Goal: Task Accomplishment & Management: Manage account settings

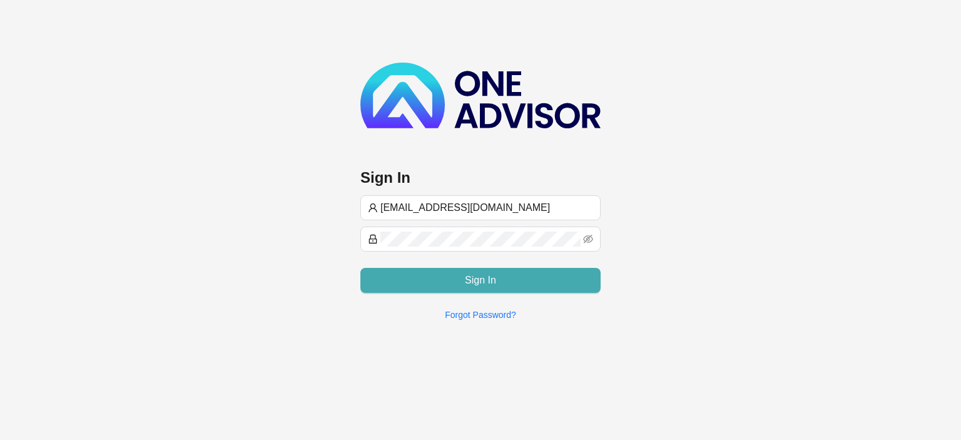
type input "[EMAIL_ADDRESS][DOMAIN_NAME]"
click at [424, 274] on button "Sign In" at bounding box center [480, 280] width 240 height 25
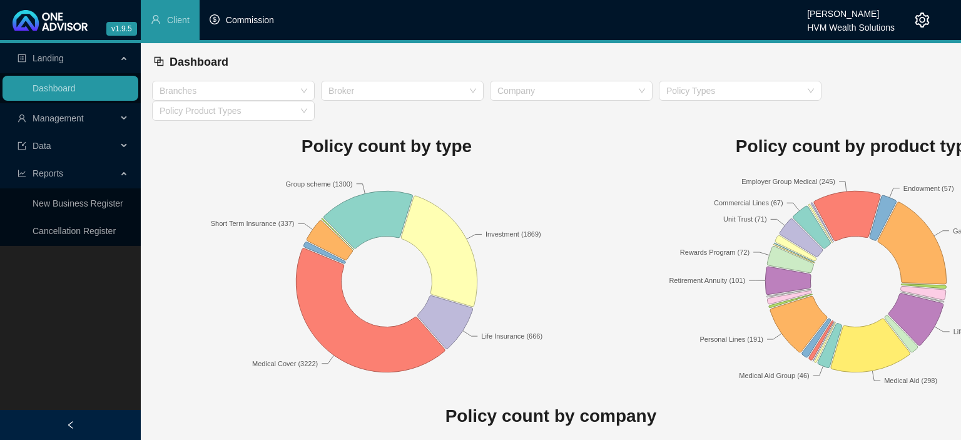
click at [251, 24] on span "Commission" at bounding box center [250, 20] width 48 height 10
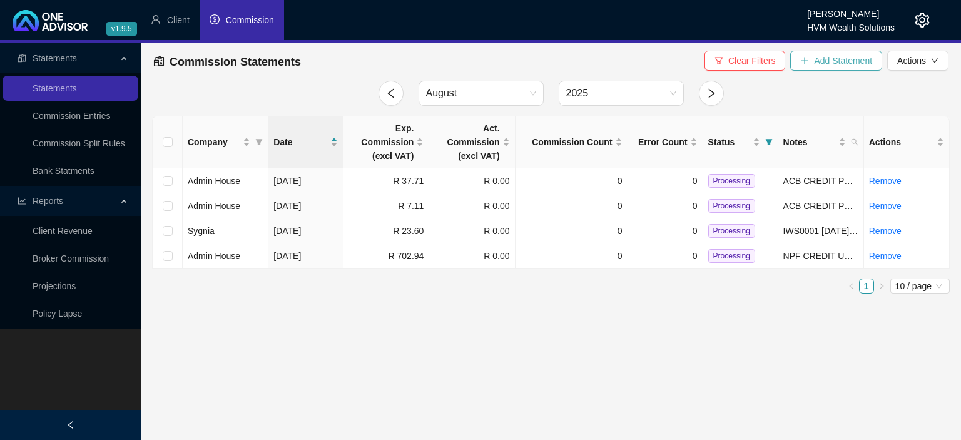
click at [827, 64] on span "Add Statement" at bounding box center [843, 61] width 58 height 14
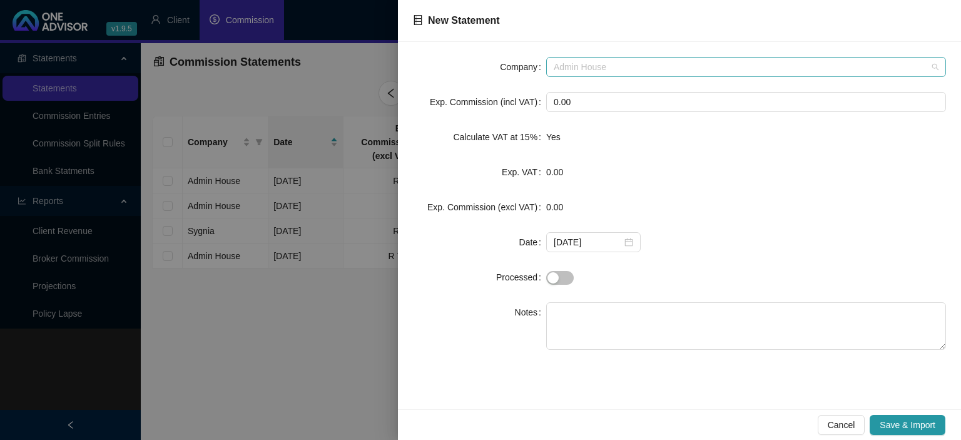
click at [603, 58] on span "Admin House" at bounding box center [746, 67] width 385 height 19
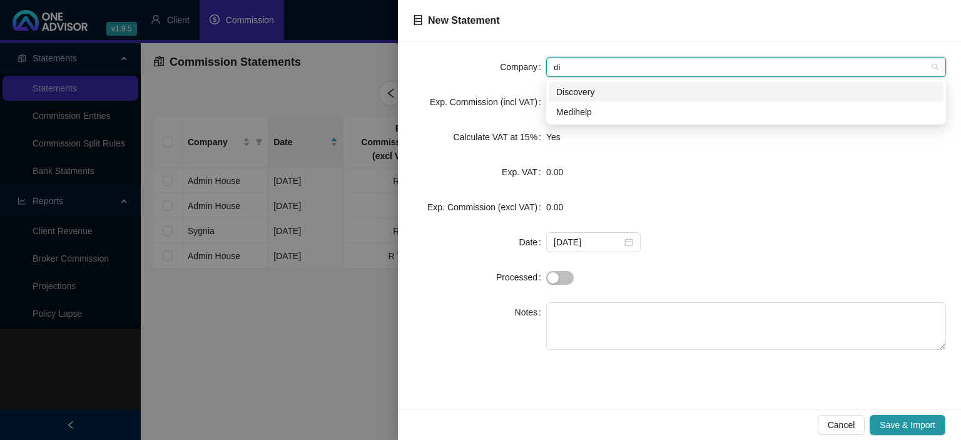
type input "dis"
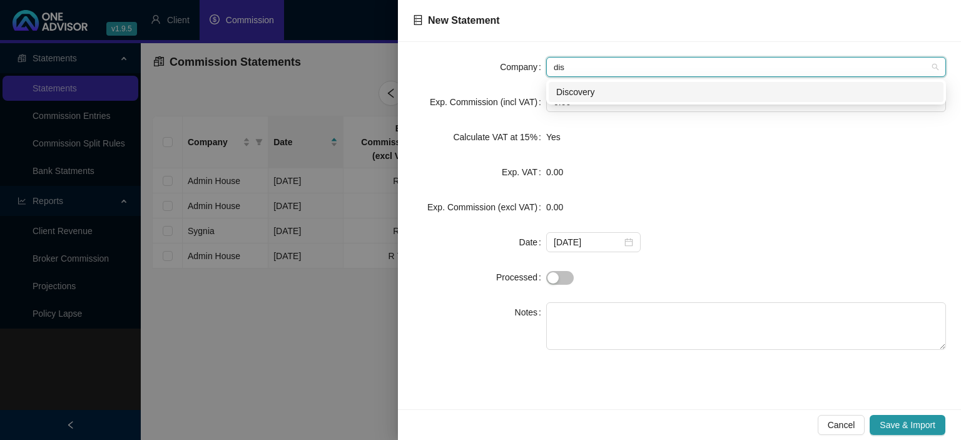
click at [581, 99] on div "Discovery" at bounding box center [746, 92] width 380 height 14
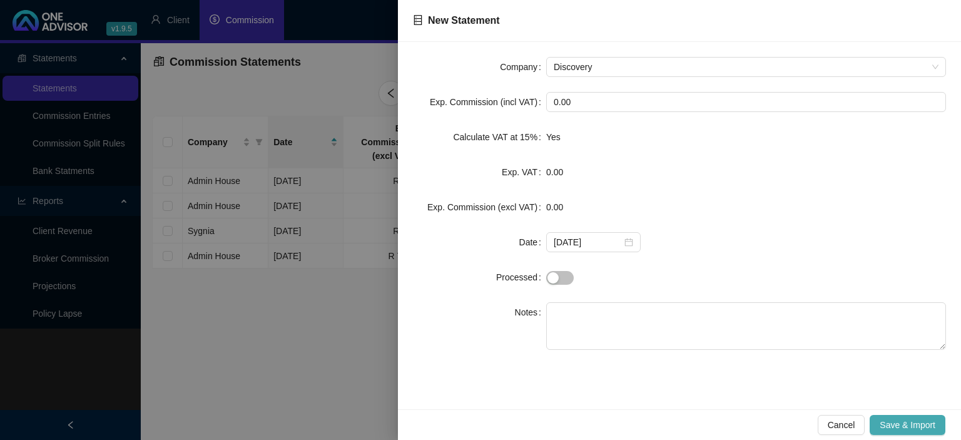
click at [879, 425] on button "Save & Import" at bounding box center [908, 425] width 76 height 20
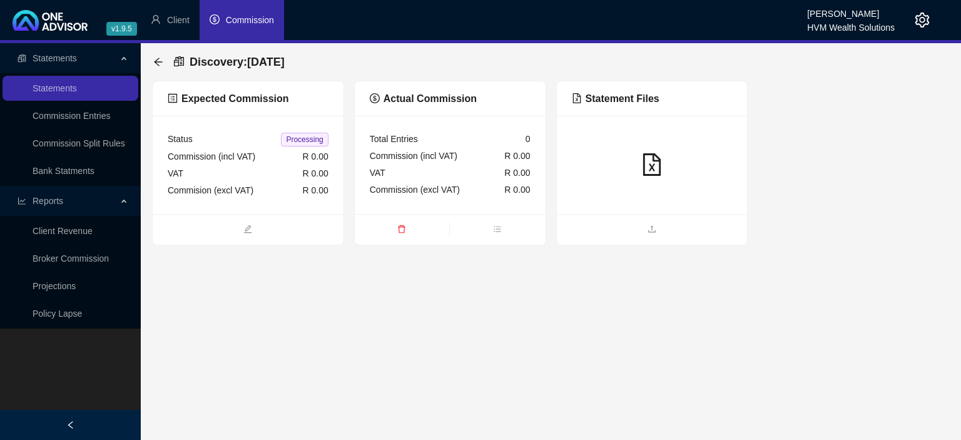
click at [213, 219] on ul at bounding box center [248, 229] width 191 height 31
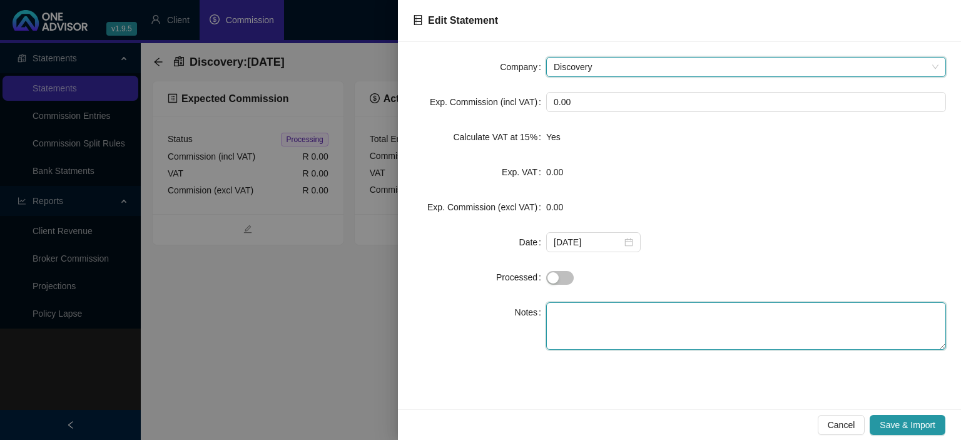
click at [584, 309] on textarea at bounding box center [746, 326] width 400 height 48
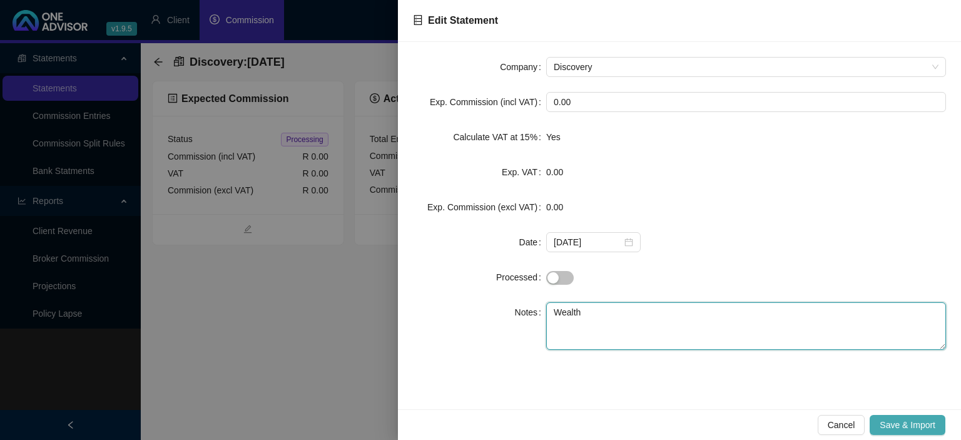
type textarea "Wealth"
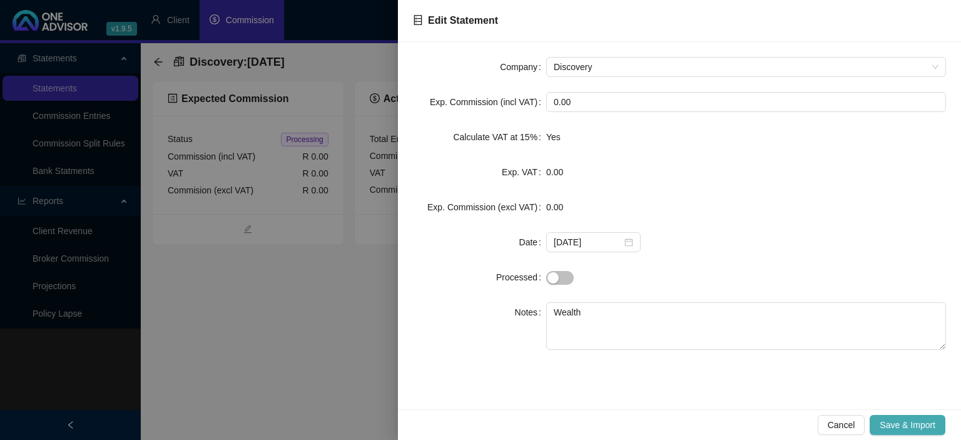
click at [912, 432] on span "Save & Import" at bounding box center [908, 425] width 56 height 14
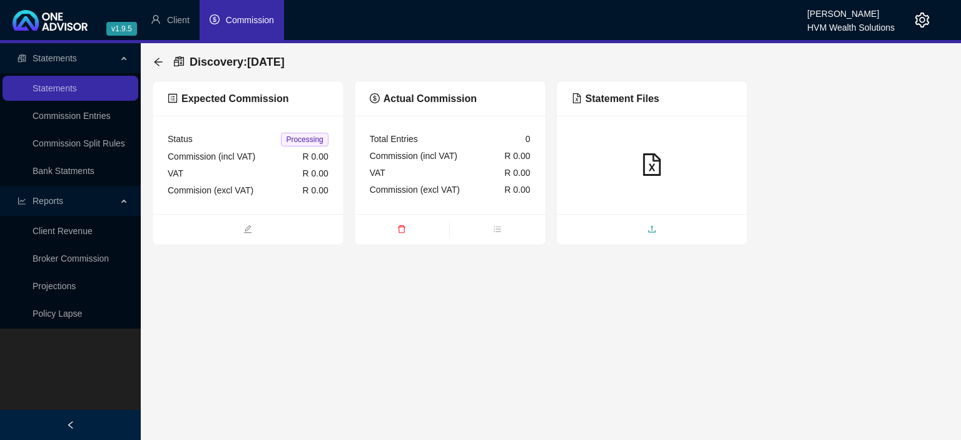
click at [672, 233] on span "upload" at bounding box center [652, 230] width 191 height 14
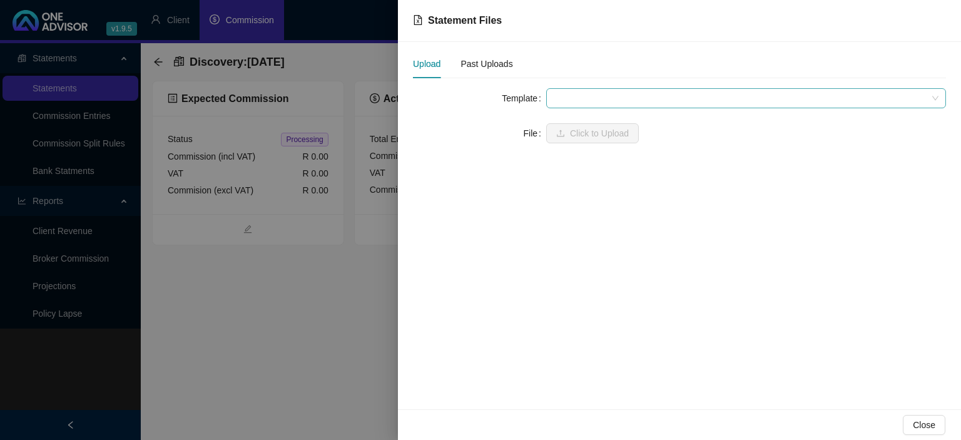
click at [591, 98] on span at bounding box center [746, 98] width 385 height 19
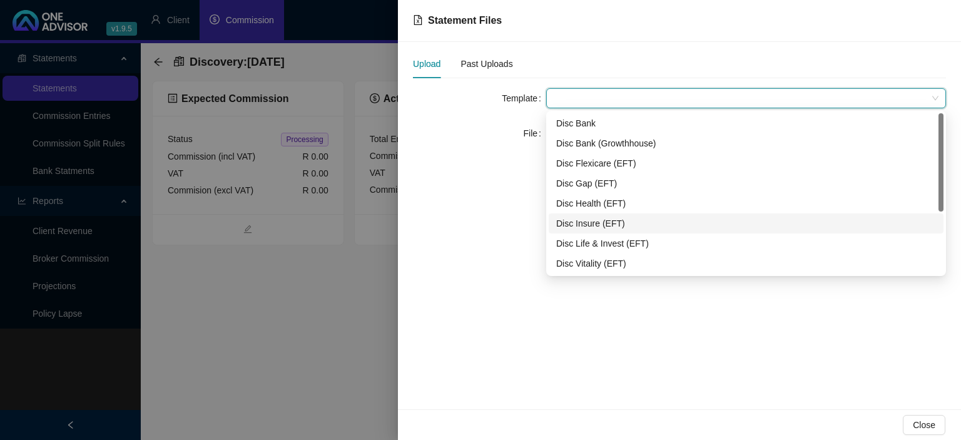
click at [600, 225] on div "Disc Insure (EFT)" at bounding box center [746, 224] width 380 height 14
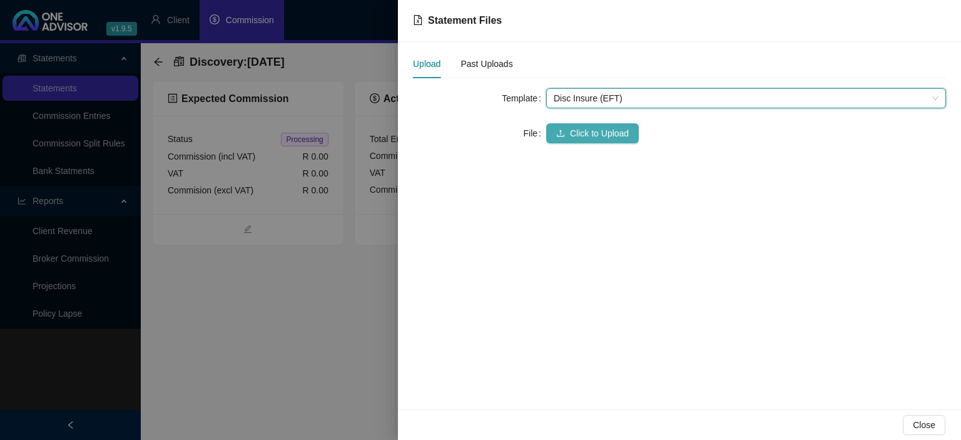
click at [576, 131] on span "Click to Upload" at bounding box center [599, 133] width 59 height 14
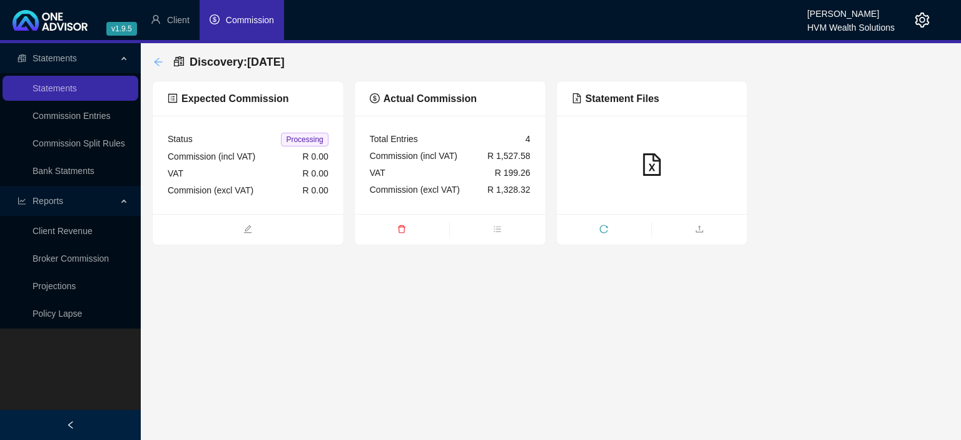
click at [156, 61] on icon "arrow-left" at bounding box center [158, 62] width 8 height 8
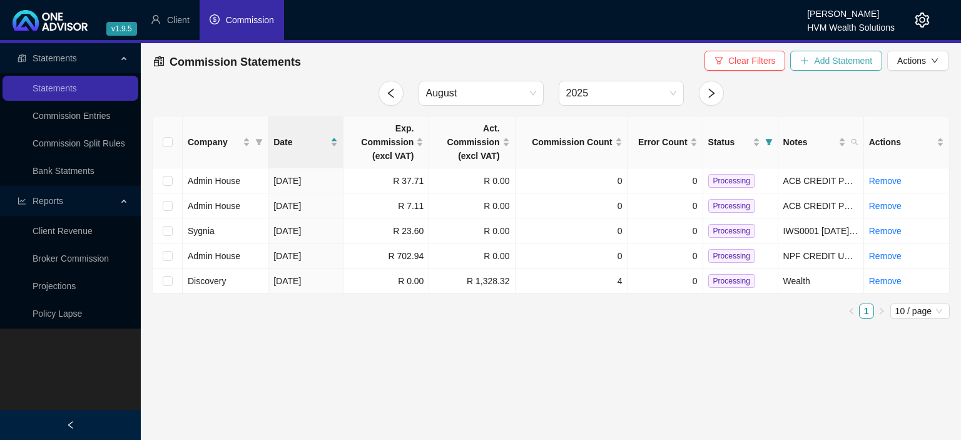
click at [832, 60] on span "Add Statement" at bounding box center [843, 61] width 58 height 14
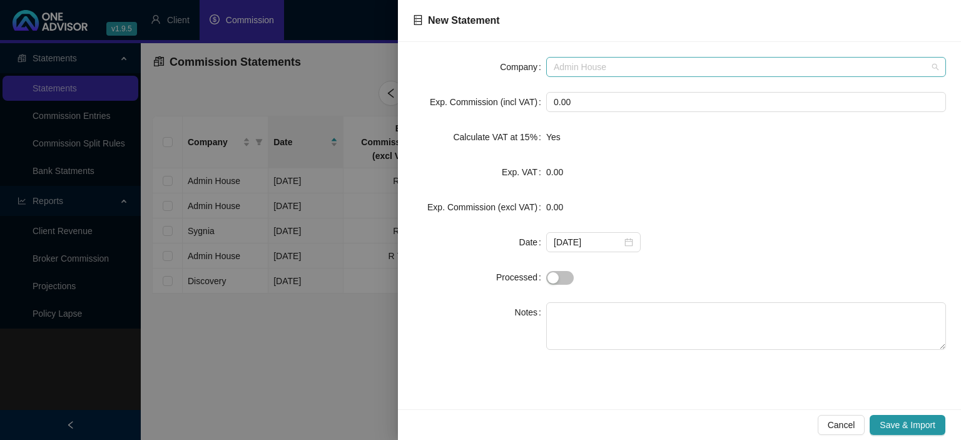
click at [600, 71] on span "Admin House" at bounding box center [746, 67] width 385 height 19
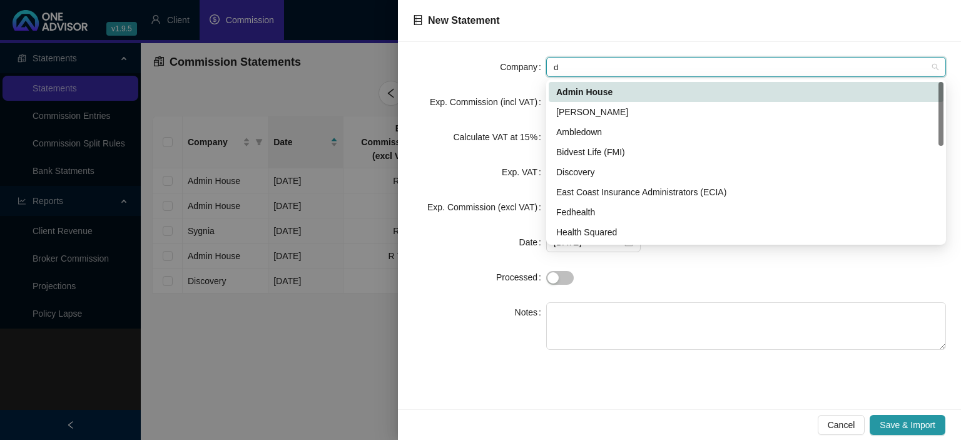
type input "di"
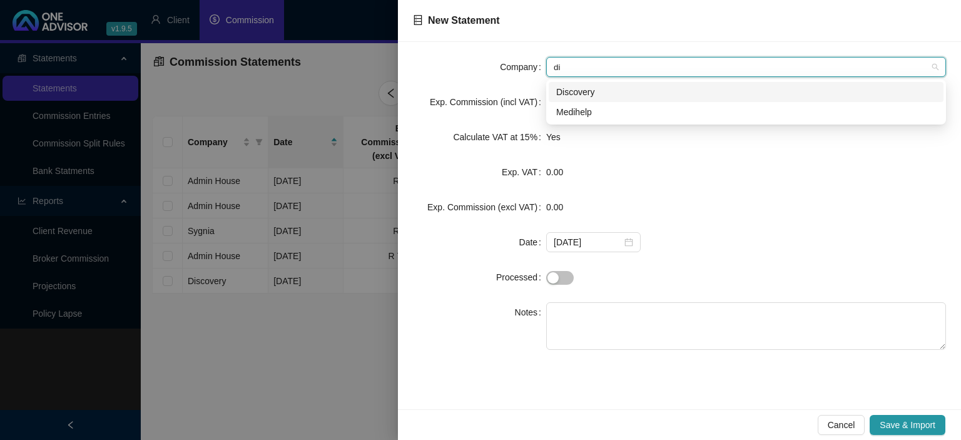
click at [586, 88] on div "Discovery" at bounding box center [746, 92] width 380 height 14
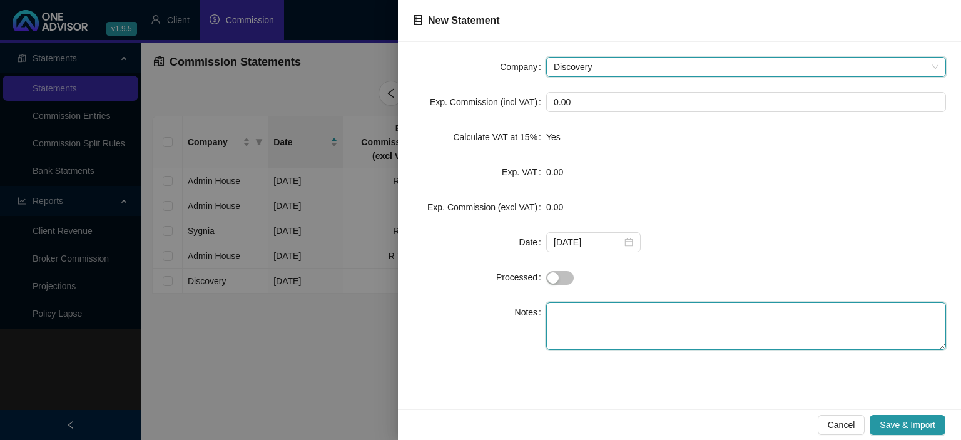
click at [625, 317] on textarea at bounding box center [746, 326] width 400 height 48
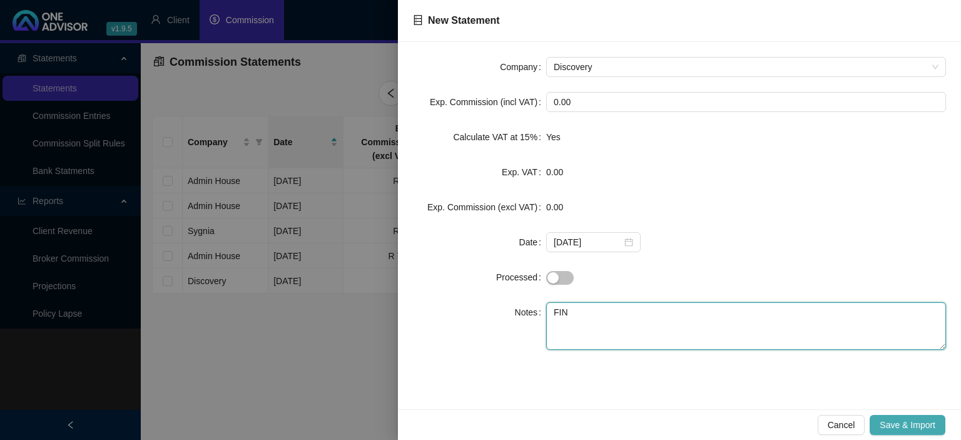
type textarea "FIN"
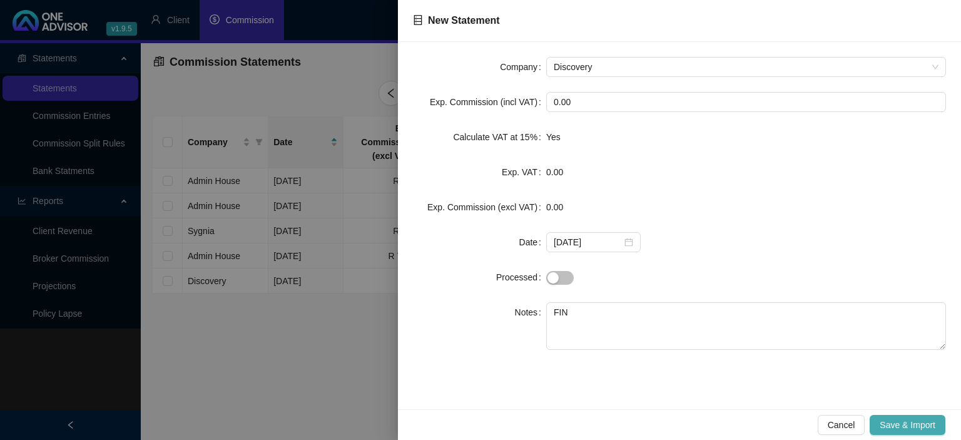
click at [899, 426] on span "Save & Import" at bounding box center [908, 425] width 56 height 14
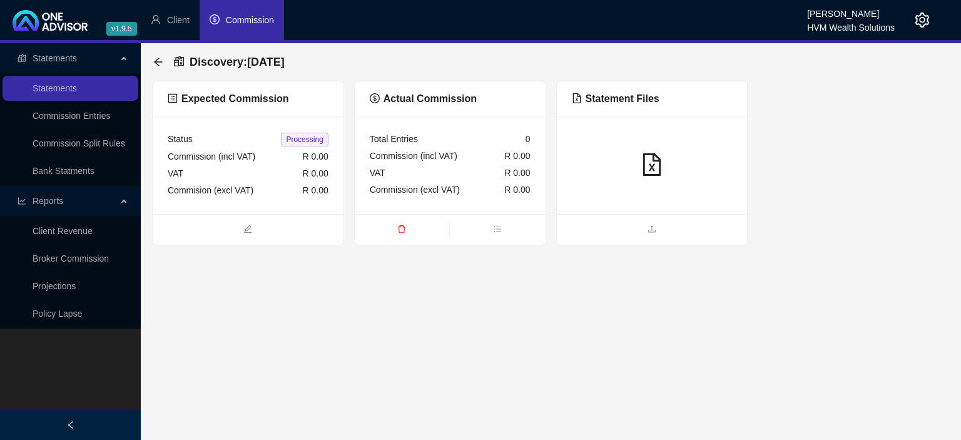
click at [691, 183] on div at bounding box center [652, 165] width 191 height 98
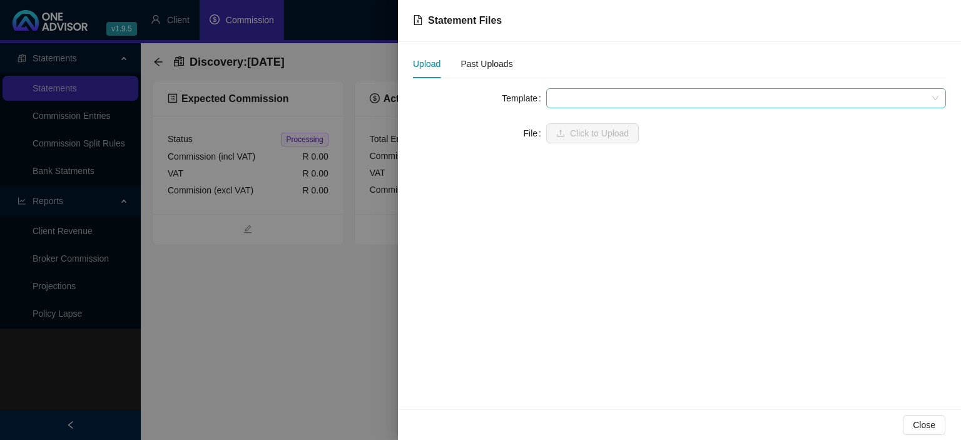
click at [597, 99] on span at bounding box center [746, 98] width 385 height 19
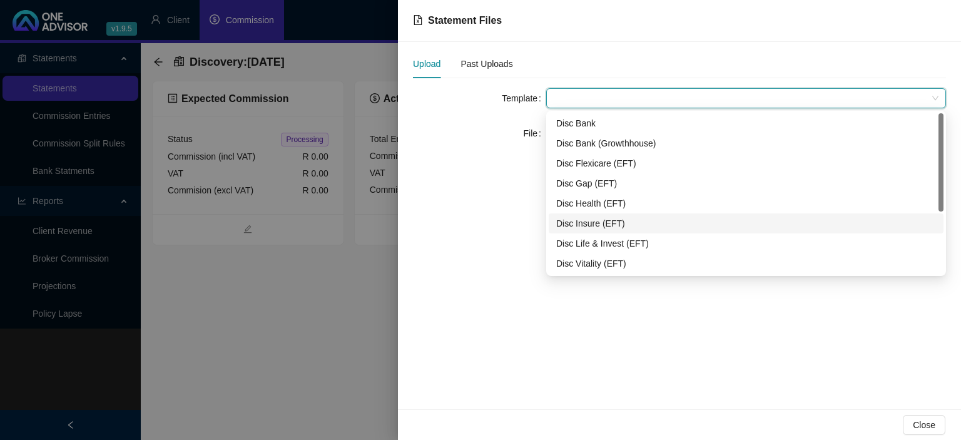
click at [591, 224] on div "Disc Insure (EFT)" at bounding box center [746, 224] width 380 height 14
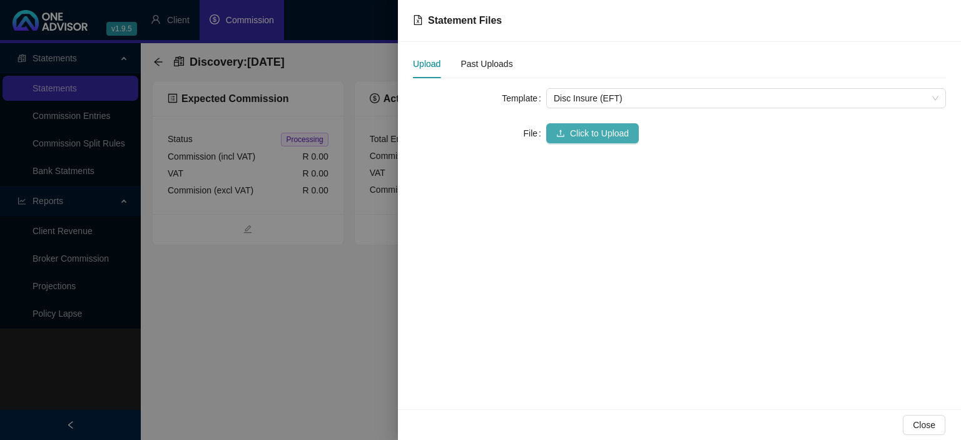
click at [573, 131] on span "Click to Upload" at bounding box center [599, 133] width 59 height 14
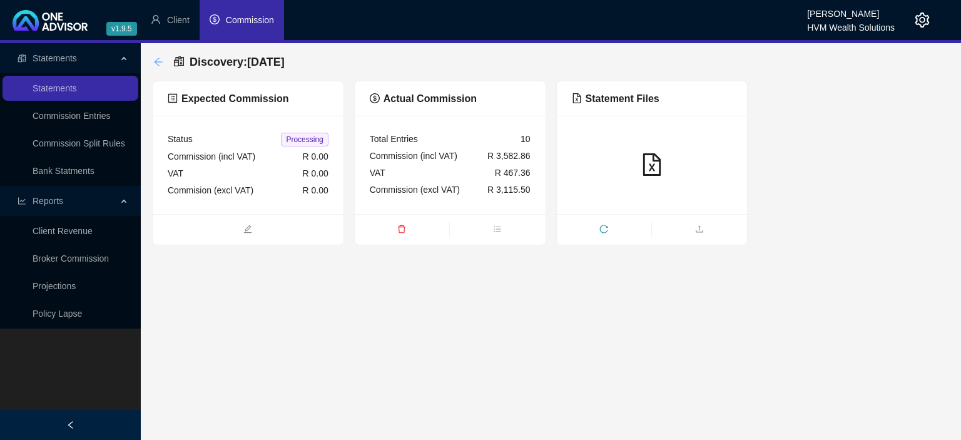
click at [160, 64] on icon "arrow-left" at bounding box center [158, 62] width 10 height 10
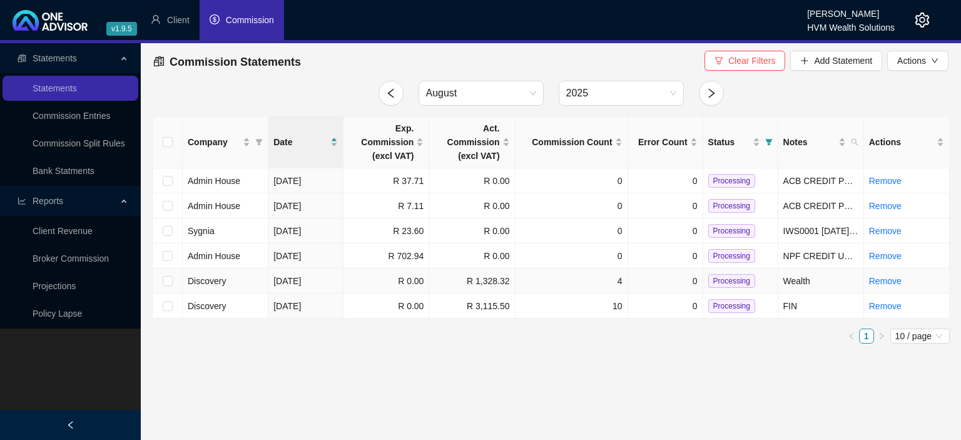
click at [507, 276] on td "R 1,328.32" at bounding box center [472, 280] width 86 height 25
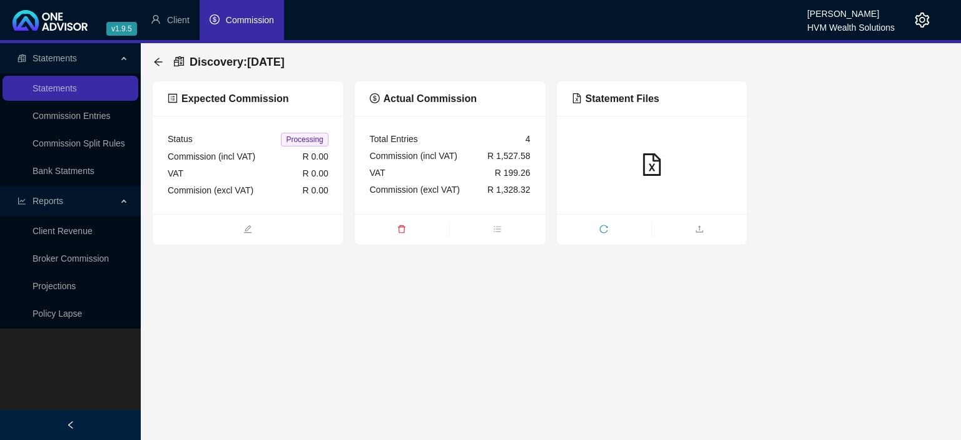
click at [928, 17] on icon "setting" at bounding box center [922, 20] width 15 height 15
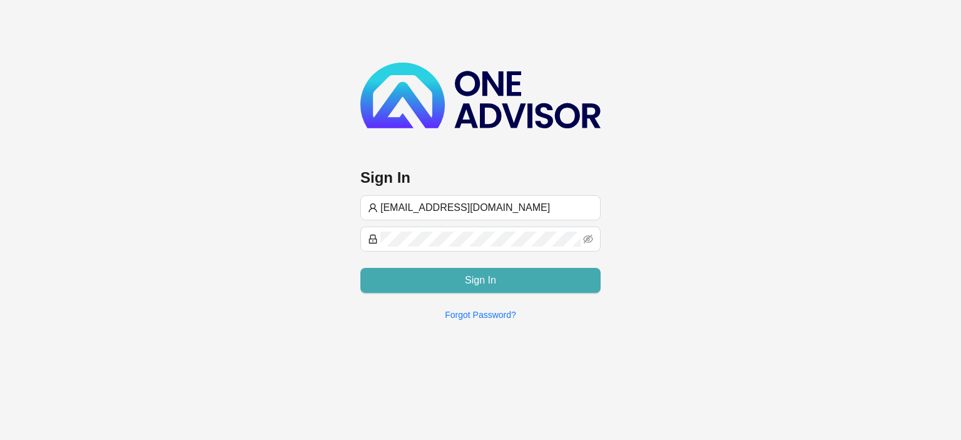
type input "[EMAIL_ADDRESS][DOMAIN_NAME]"
click at [429, 273] on button "Sign In" at bounding box center [480, 280] width 240 height 25
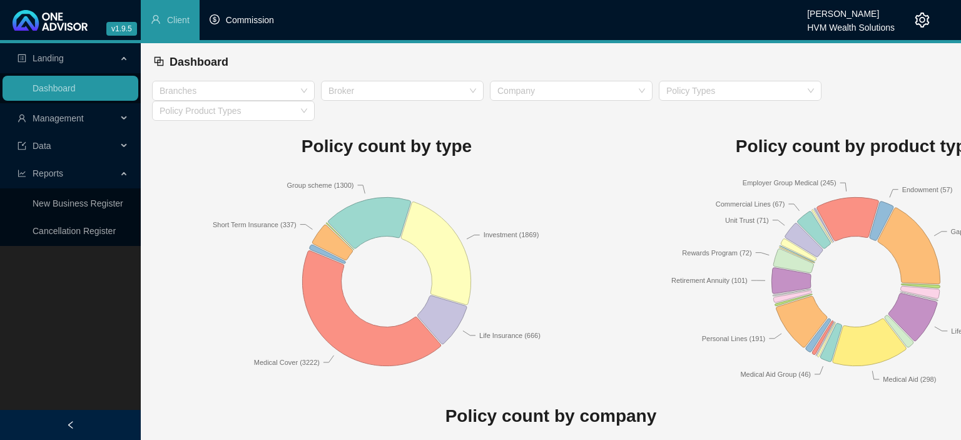
click at [248, 23] on span "Commission" at bounding box center [250, 20] width 48 height 10
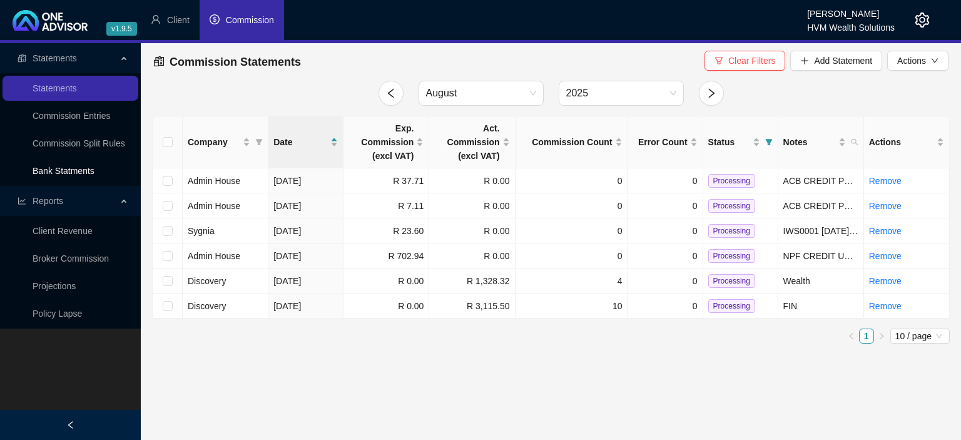
click at [64, 176] on link "Bank Statments" at bounding box center [64, 171] width 62 height 10
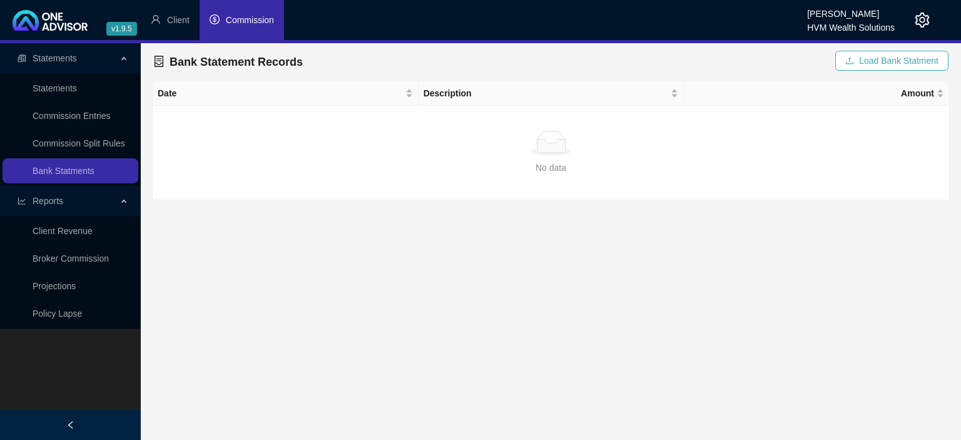
click at [854, 59] on icon "upload" at bounding box center [850, 60] width 9 height 9
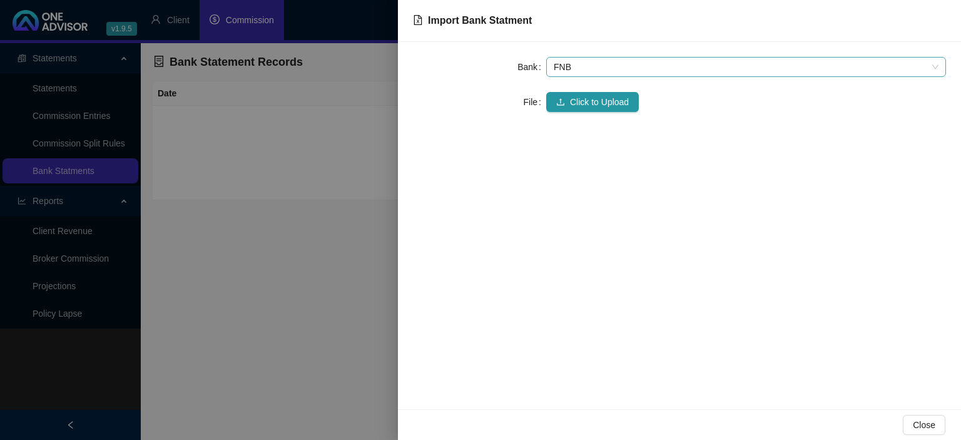
click at [610, 64] on span "FNB" at bounding box center [746, 67] width 385 height 19
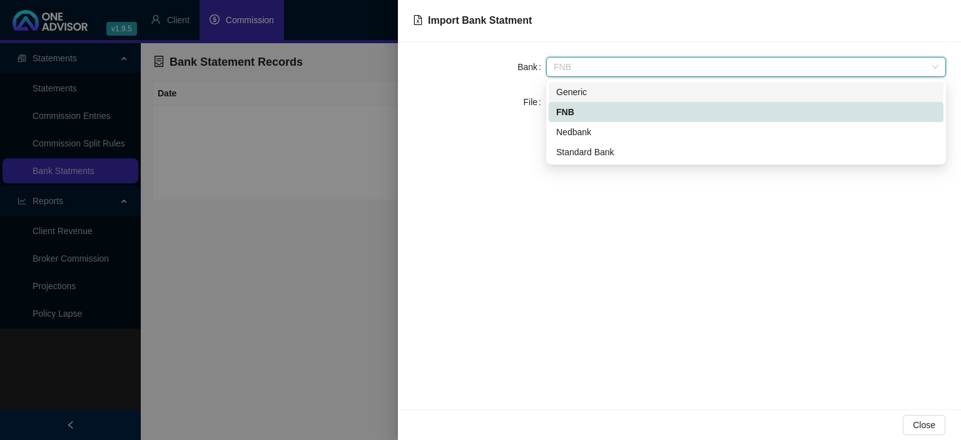
click at [586, 86] on div "Generic" at bounding box center [746, 92] width 380 height 14
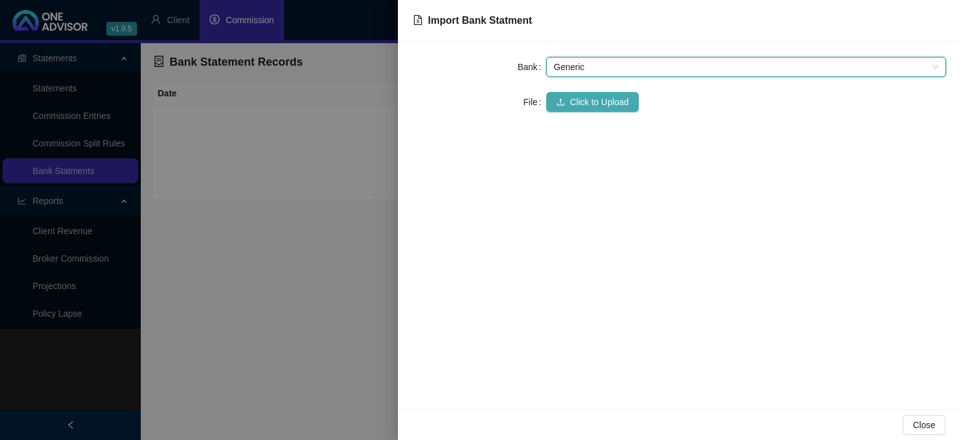
click at [579, 106] on span "Click to Upload" at bounding box center [599, 102] width 59 height 14
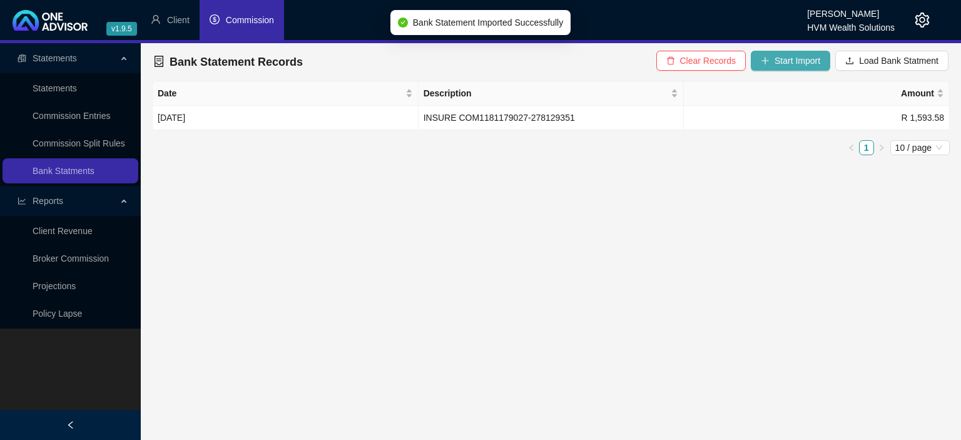
click at [807, 59] on span "Start Import" at bounding box center [798, 61] width 46 height 14
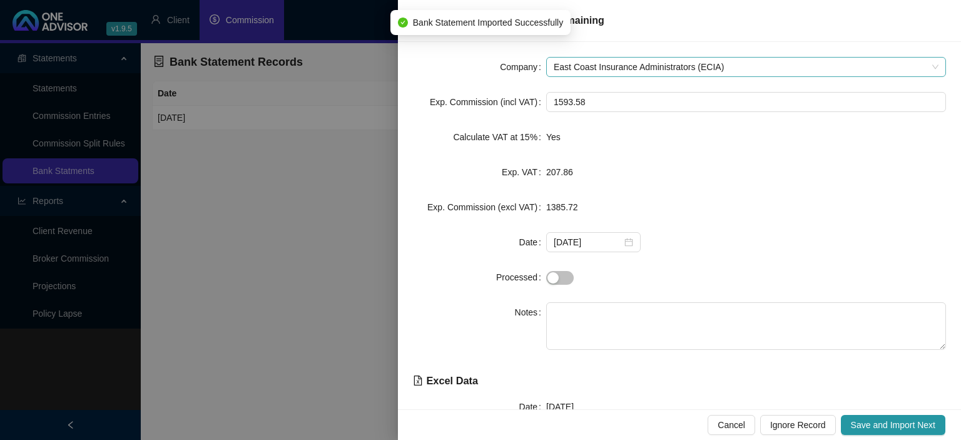
click at [574, 71] on span "East Coast Insurance Administrators (ECIA)" at bounding box center [746, 67] width 385 height 19
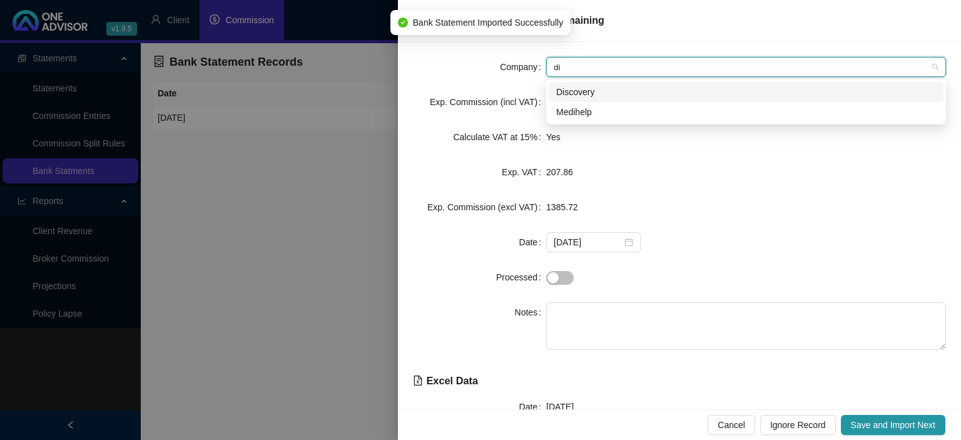
type input "dis"
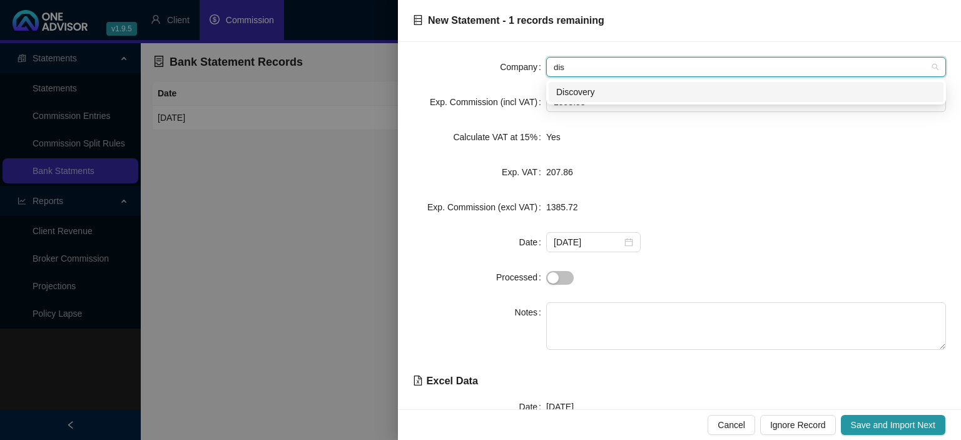
click at [573, 96] on div "Discovery" at bounding box center [746, 92] width 380 height 14
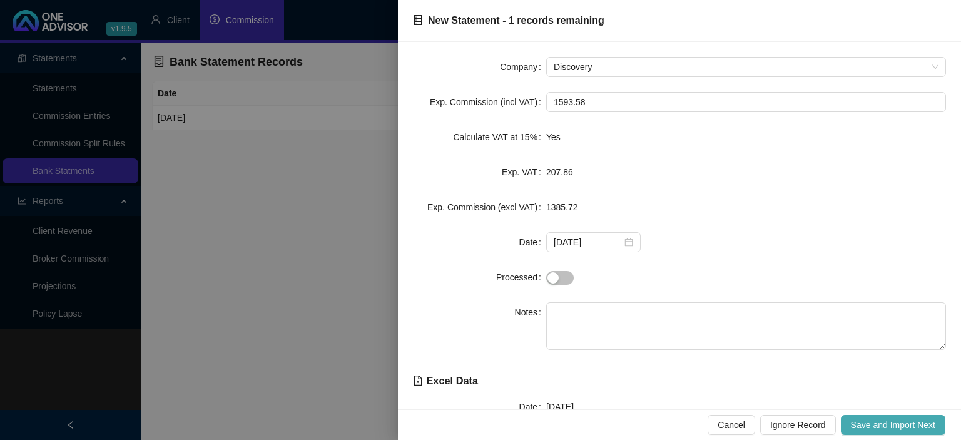
click at [914, 426] on span "Save and Import Next" at bounding box center [893, 425] width 84 height 14
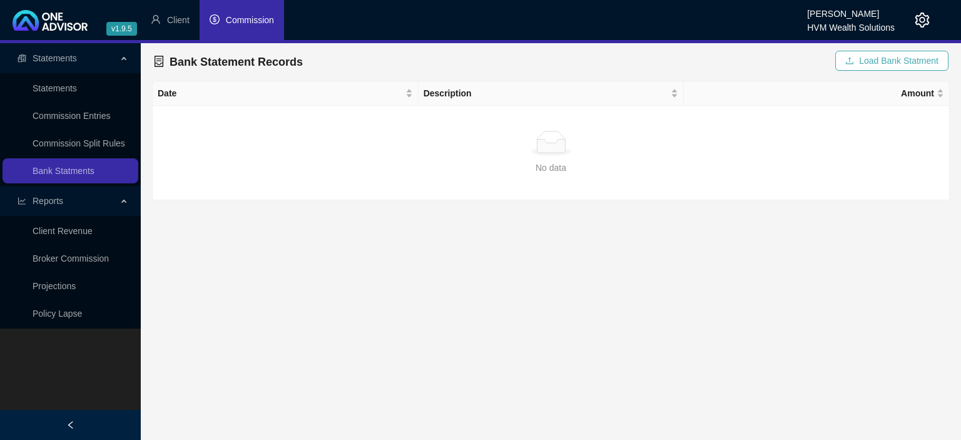
click at [847, 59] on button "Load Bank Statment" at bounding box center [892, 61] width 113 height 20
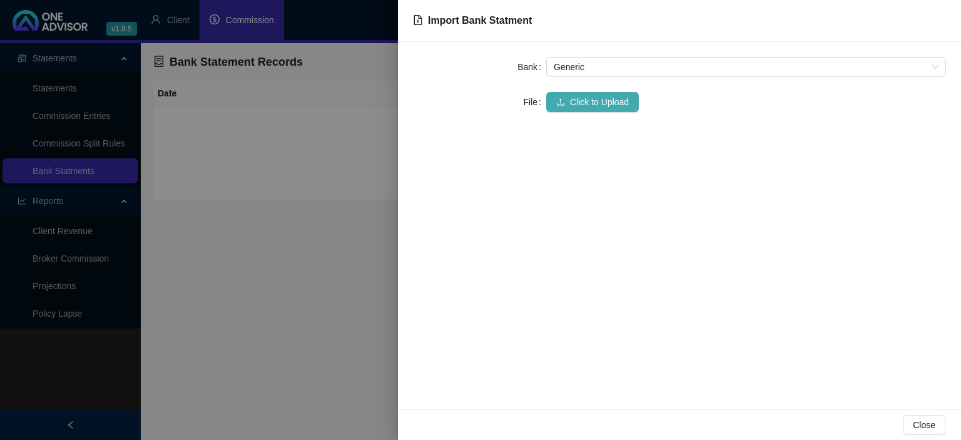
click at [600, 98] on span "Click to Upload" at bounding box center [599, 102] width 59 height 14
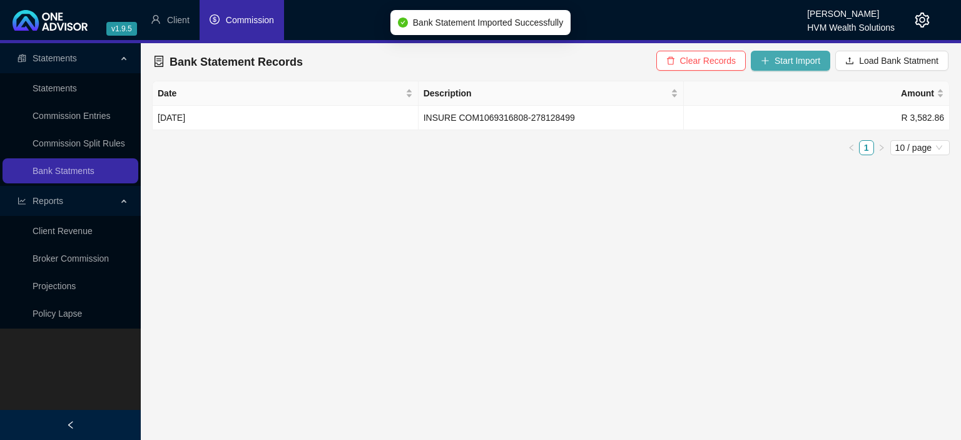
click at [785, 61] on span "Start Import" at bounding box center [798, 61] width 46 height 14
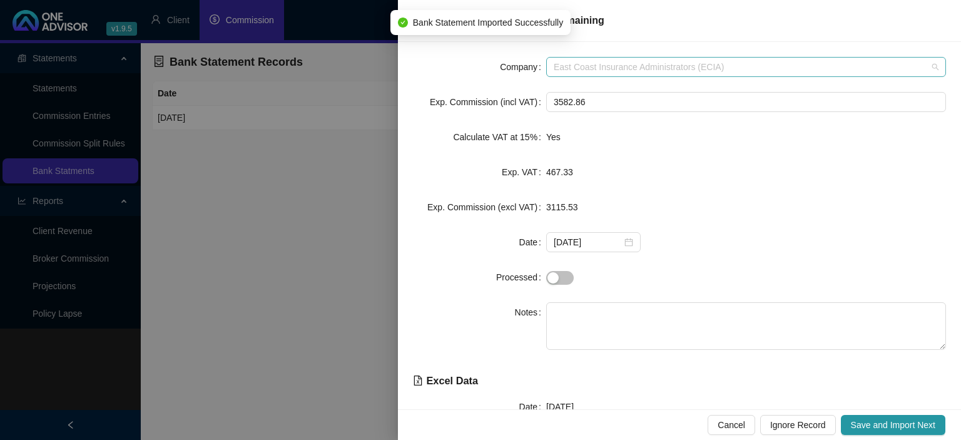
click at [590, 69] on span "East Coast Insurance Administrators (ECIA)" at bounding box center [746, 67] width 385 height 19
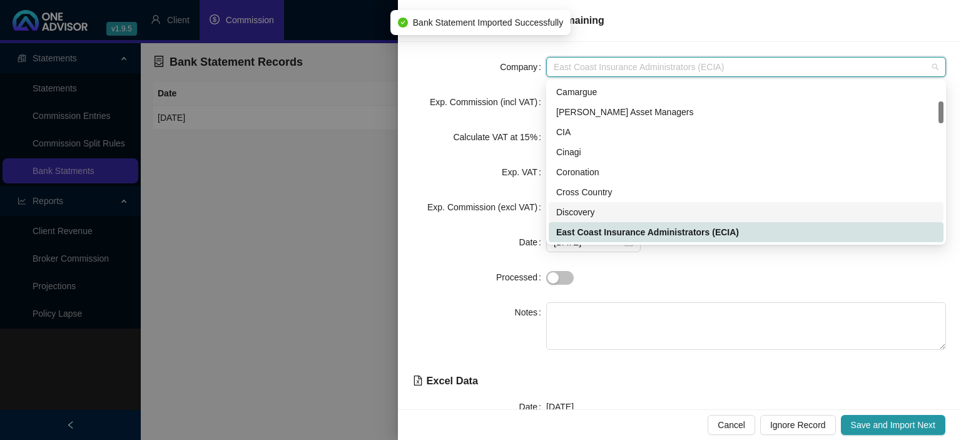
click at [592, 213] on div "Discovery" at bounding box center [746, 212] width 380 height 14
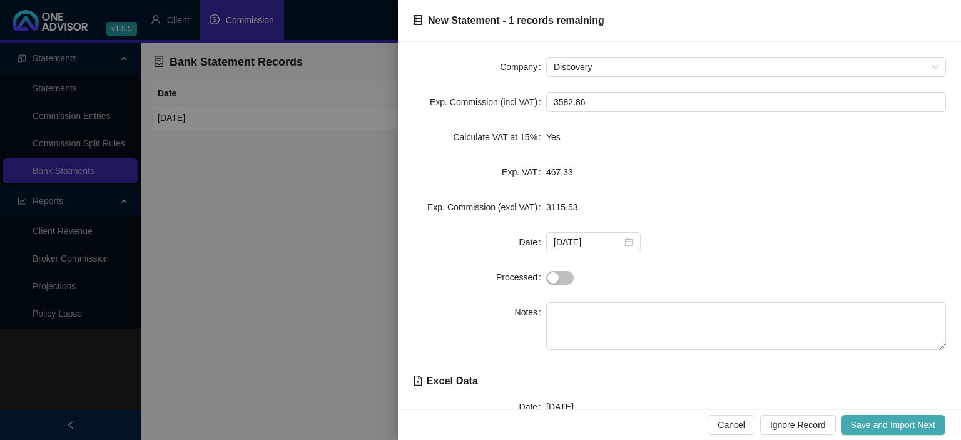
click at [887, 419] on span "Save and Import Next" at bounding box center [893, 425] width 84 height 14
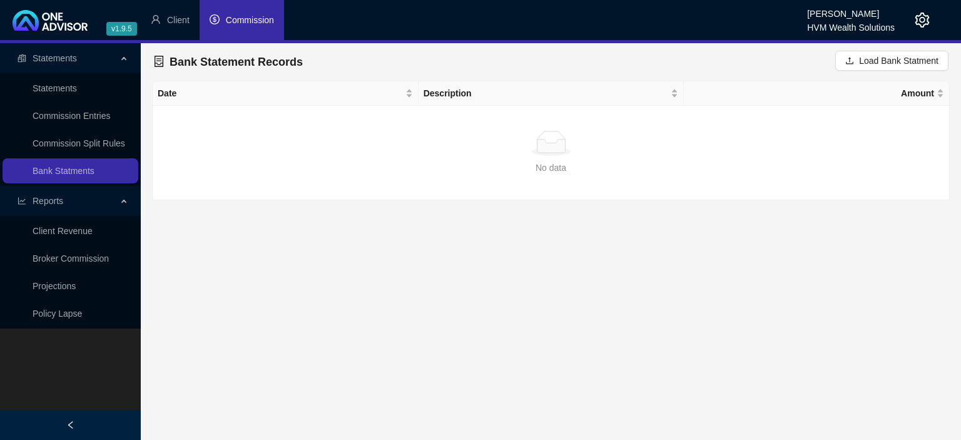
click at [230, 16] on span "Commission" at bounding box center [250, 20] width 48 height 10
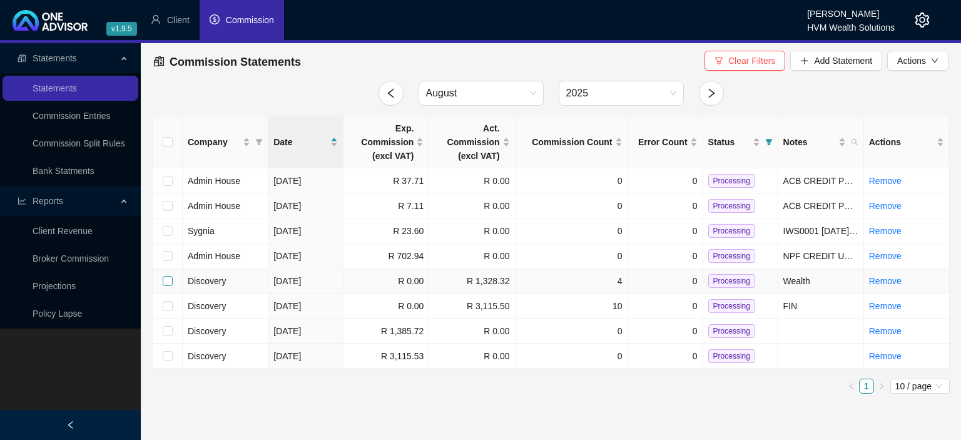
click at [164, 279] on input "checkbox" at bounding box center [168, 281] width 10 height 10
checkbox input "true"
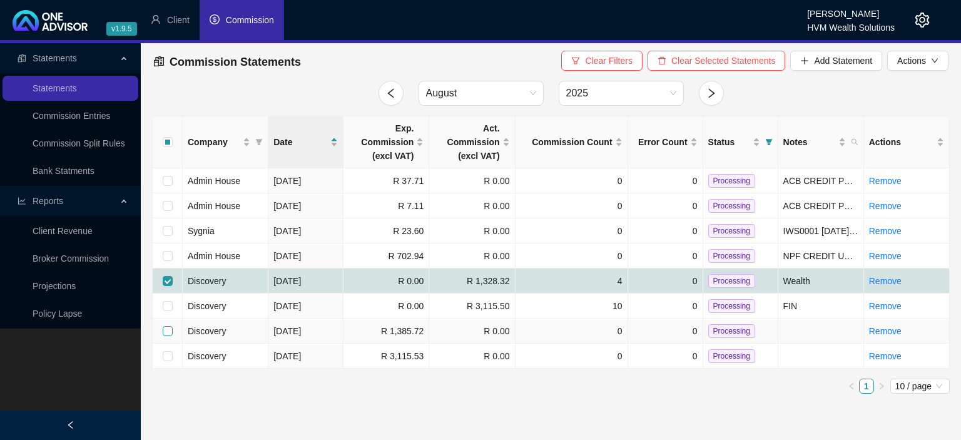
click at [169, 332] on input "checkbox" at bounding box center [168, 331] width 10 height 10
checkbox input "true"
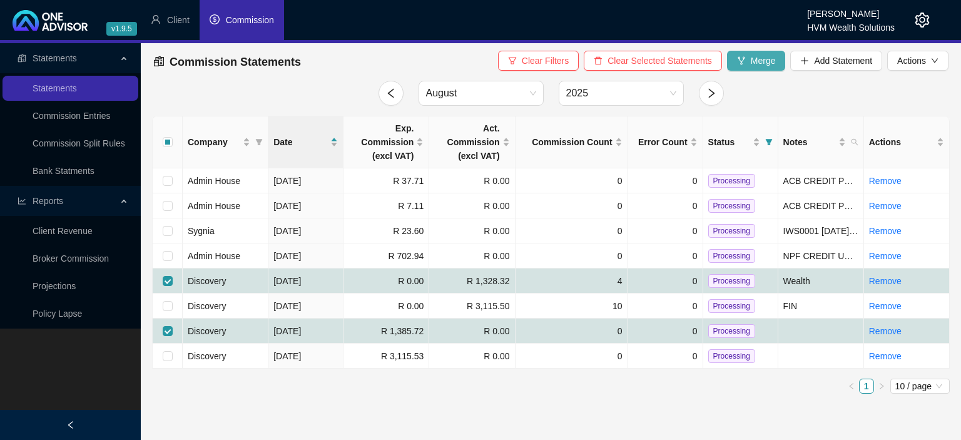
click at [764, 66] on span "Merge" at bounding box center [763, 61] width 25 height 14
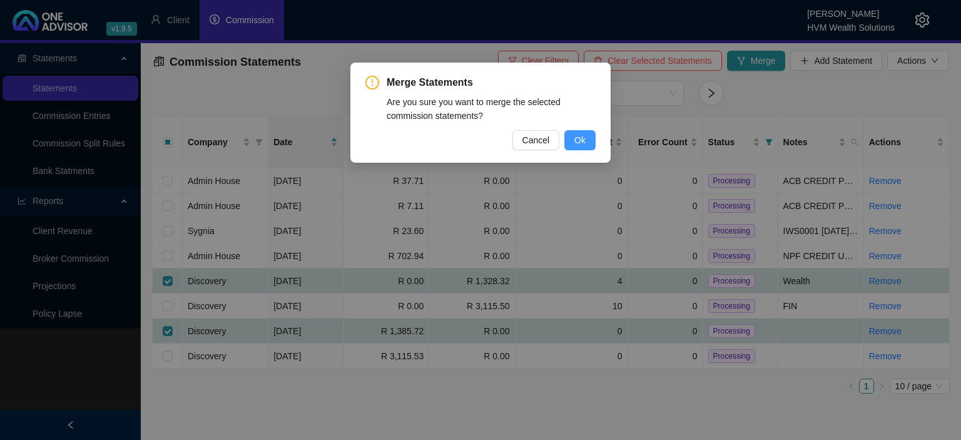
click at [583, 140] on span "Ok" at bounding box center [580, 140] width 11 height 14
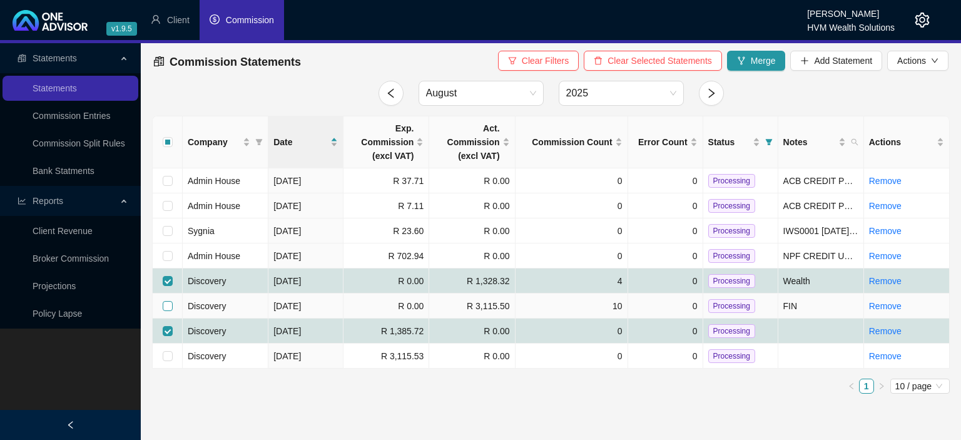
checkbox input "false"
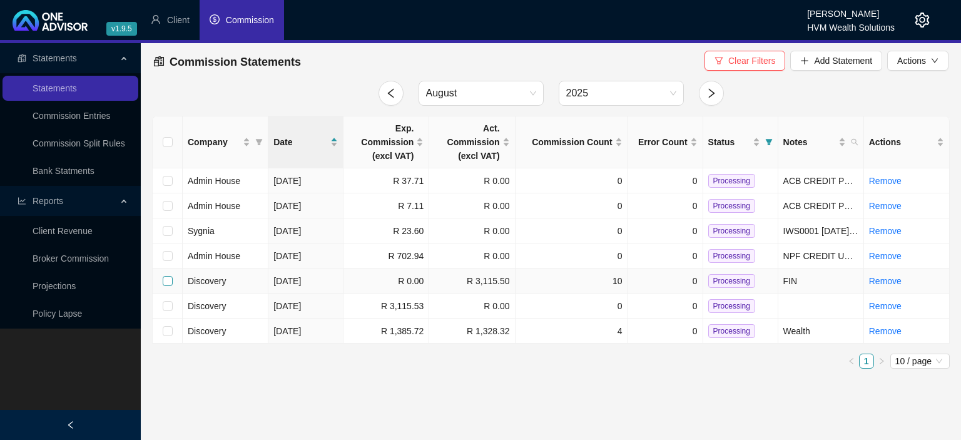
click at [168, 284] on input "checkbox" at bounding box center [168, 281] width 10 height 10
checkbox input "true"
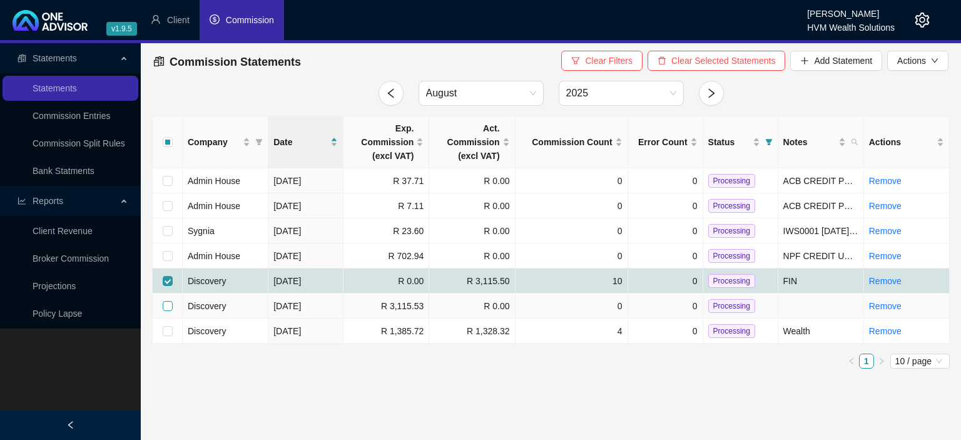
click at [164, 302] on input "checkbox" at bounding box center [168, 306] width 10 height 10
checkbox input "true"
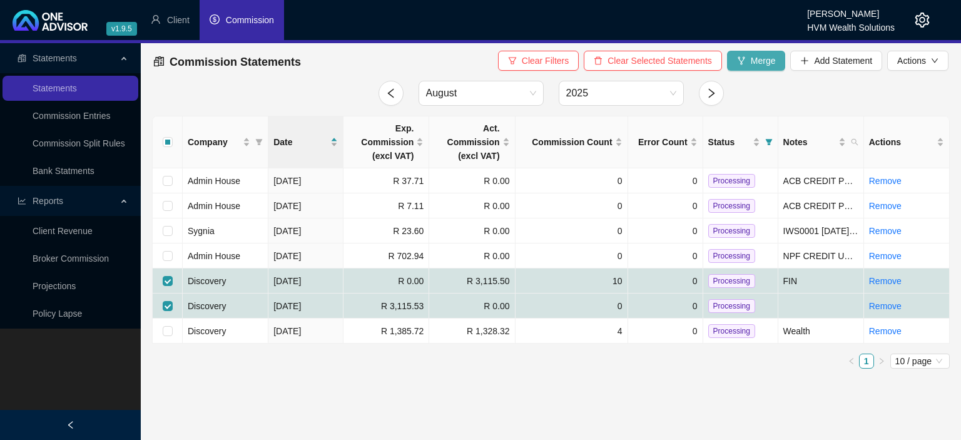
click at [755, 60] on span "Merge" at bounding box center [763, 61] width 25 height 14
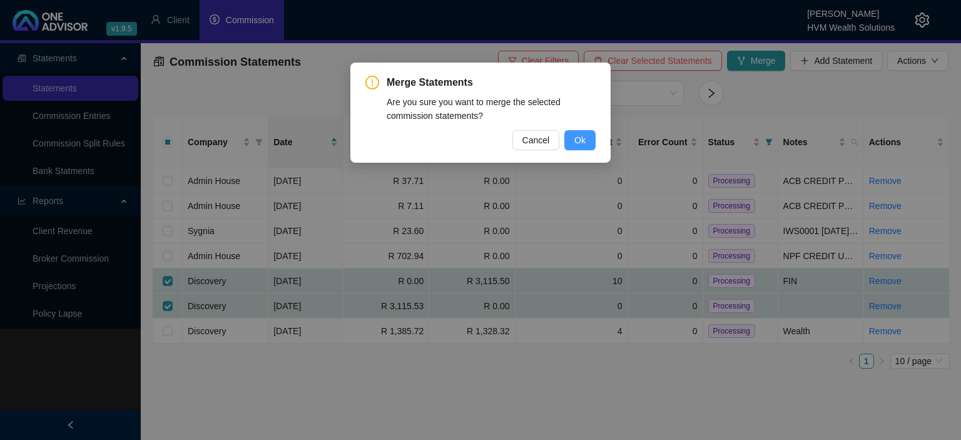
click at [587, 139] on button "Ok" at bounding box center [580, 140] width 31 height 20
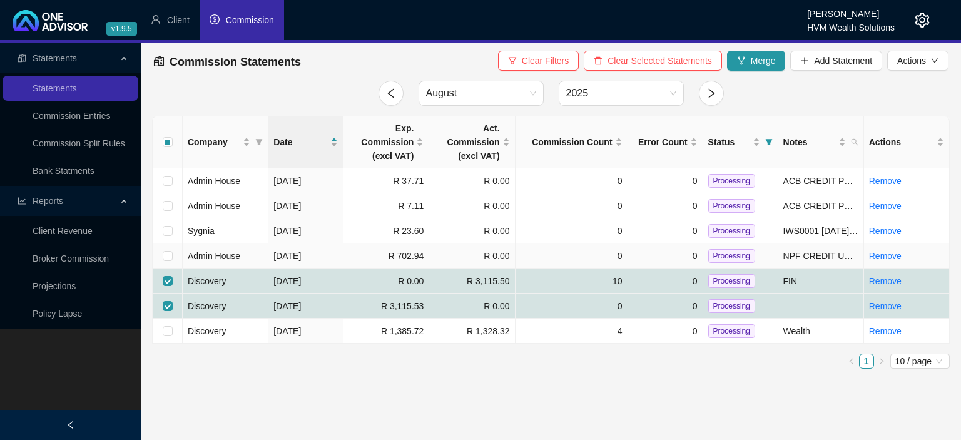
checkbox input "false"
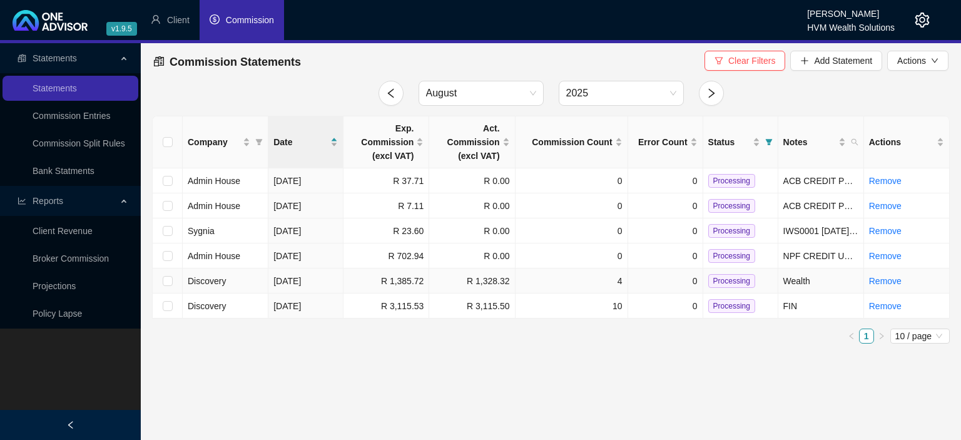
click at [722, 279] on span "Processing" at bounding box center [731, 281] width 47 height 14
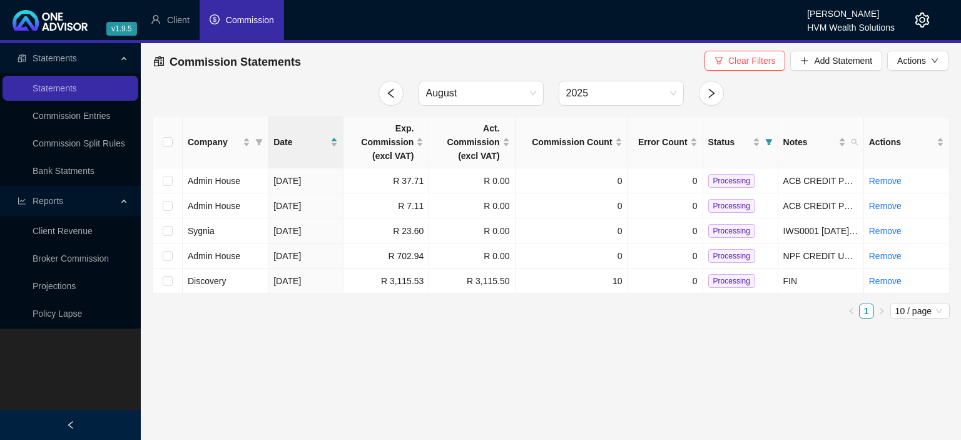
click at [722, 279] on span "Processing" at bounding box center [731, 281] width 47 height 14
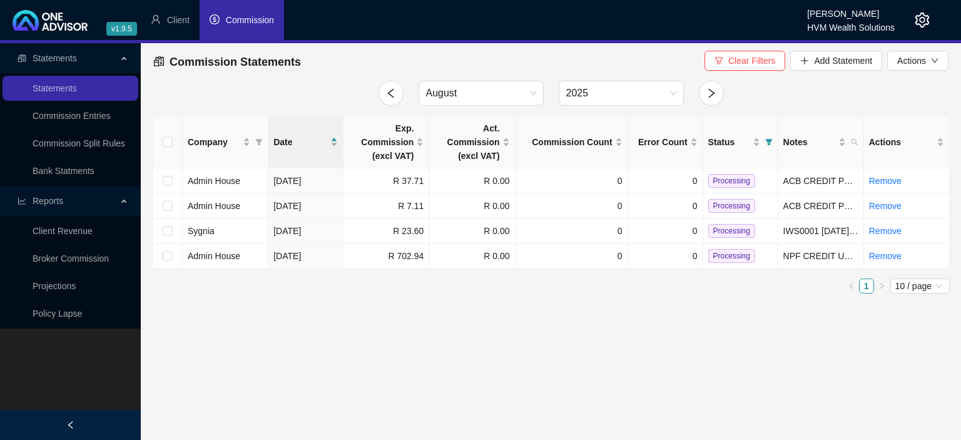
click at [917, 26] on icon "setting" at bounding box center [922, 20] width 15 height 15
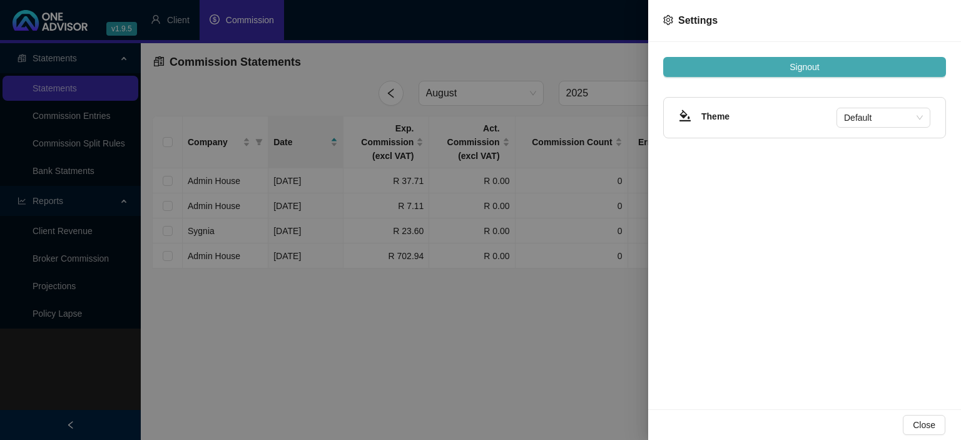
click at [817, 66] on span "Signout" at bounding box center [804, 67] width 29 height 14
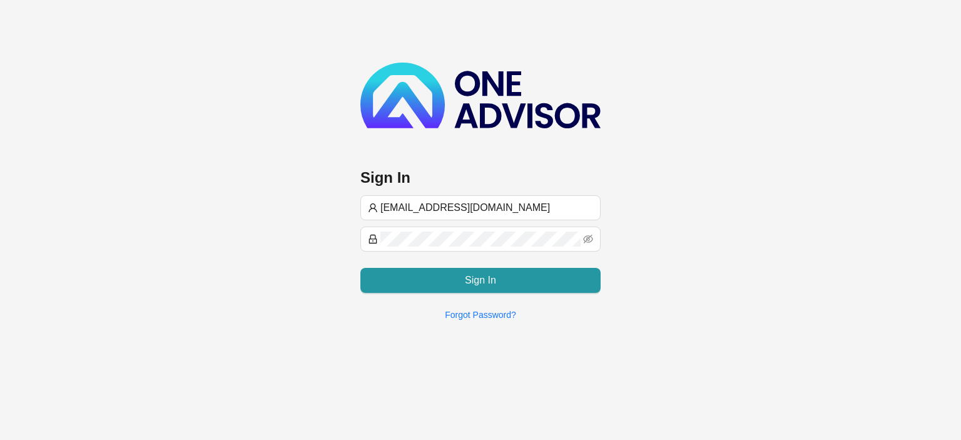
type input "[EMAIL_ADDRESS][DOMAIN_NAME]"
